Goal: Task Accomplishment & Management: Manage account settings

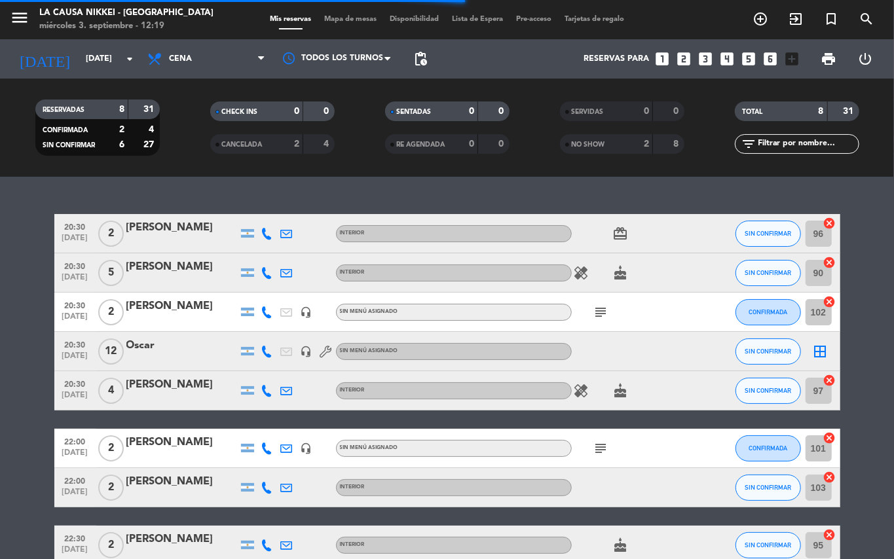
click at [816, 305] on bookings-row "20:30 [DATE] 2 [PERSON_NAME] INTERIOR card_giftcard SIN CONFIRMAR 96 cancel 20:…" at bounding box center [447, 389] width 894 height 351
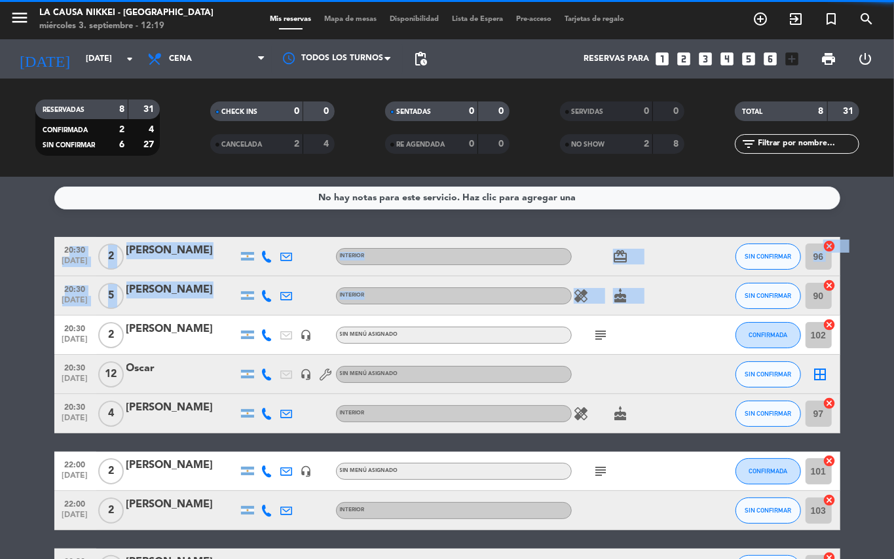
click at [865, 299] on bookings-row "20:30 [DATE] 2 [PERSON_NAME] INTERIOR card_giftcard SIN CONFIRMAR 96 cancel 20:…" at bounding box center [447, 412] width 894 height 351
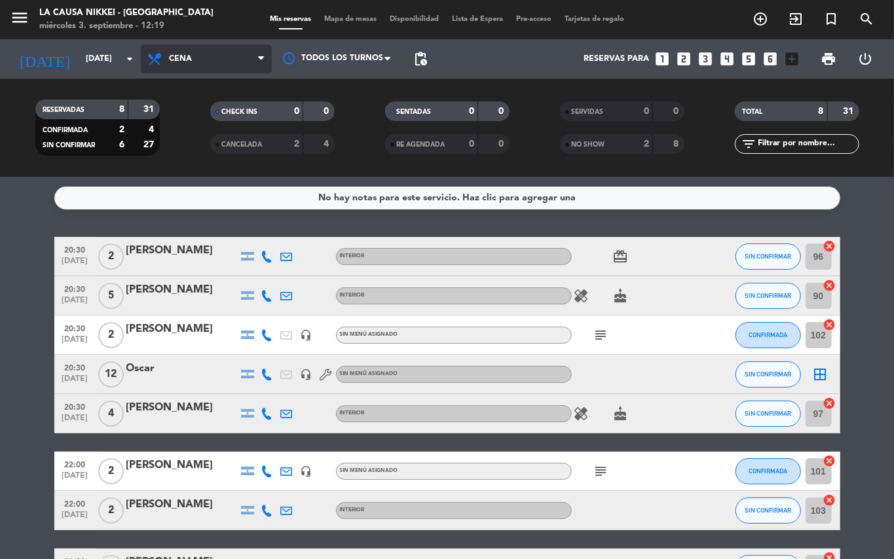
click at [202, 55] on span "Cena" at bounding box center [206, 59] width 131 height 29
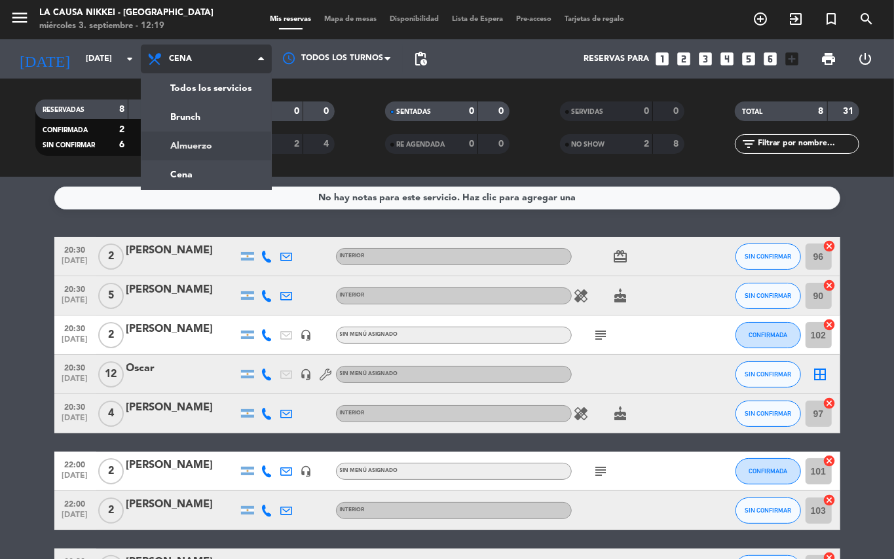
click at [217, 147] on div "menu La Causa Nikkei - [GEOGRAPHIC_DATA] miércoles 3. septiembre - 12:19 Mis re…" at bounding box center [447, 88] width 894 height 177
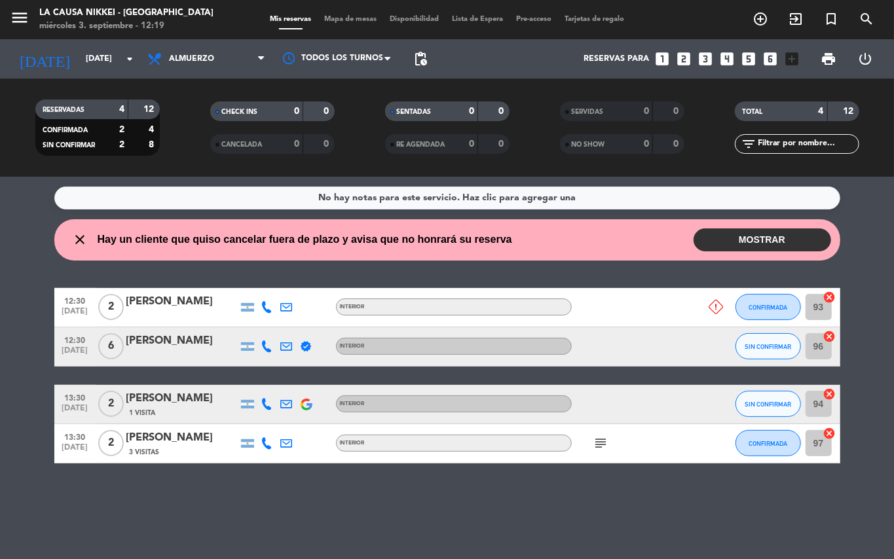
click at [737, 239] on button "MOSTRAR" at bounding box center [763, 240] width 138 height 23
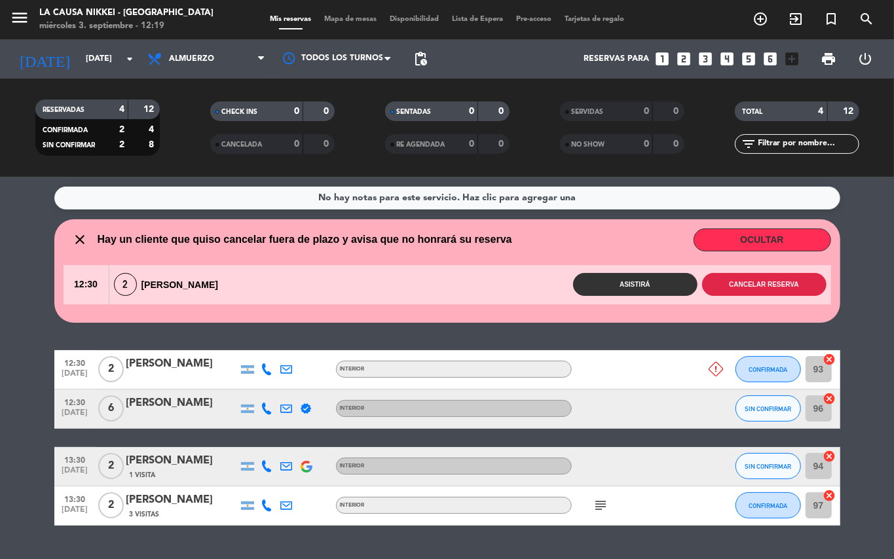
click at [750, 288] on button "Cancelar reserva" at bounding box center [764, 284] width 124 height 23
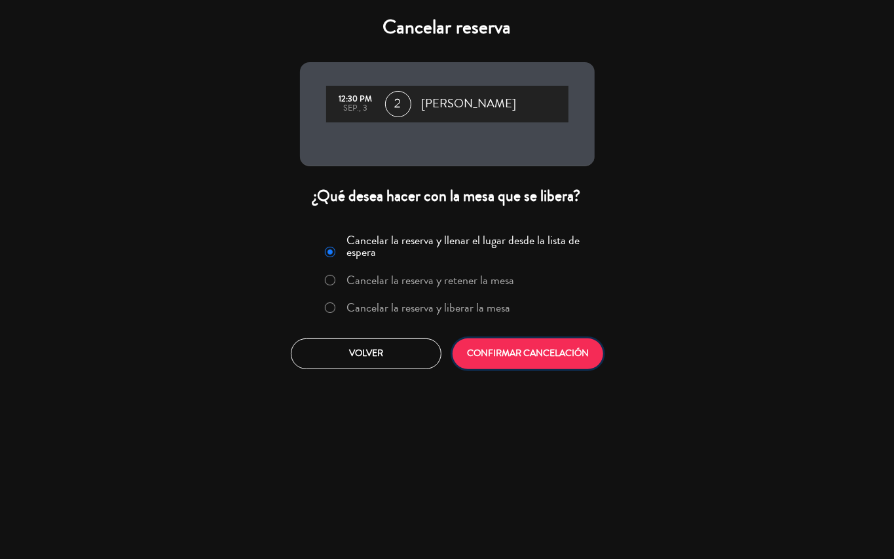
click at [507, 346] on button "CONFIRMAR CANCELACIÓN" at bounding box center [528, 354] width 151 height 31
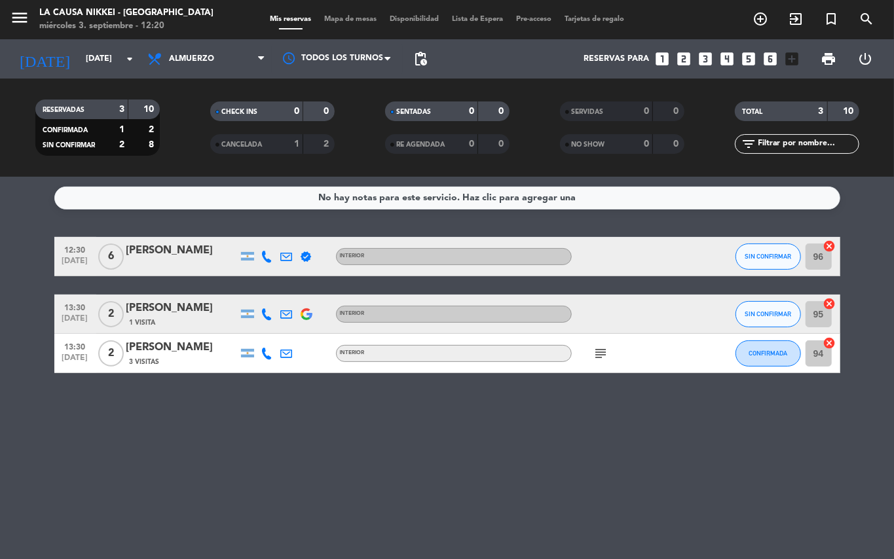
click at [593, 363] on div "subject" at bounding box center [631, 353] width 118 height 39
click at [603, 351] on icon "subject" at bounding box center [601, 354] width 16 height 16
